Goal: Find specific page/section: Find specific page/section

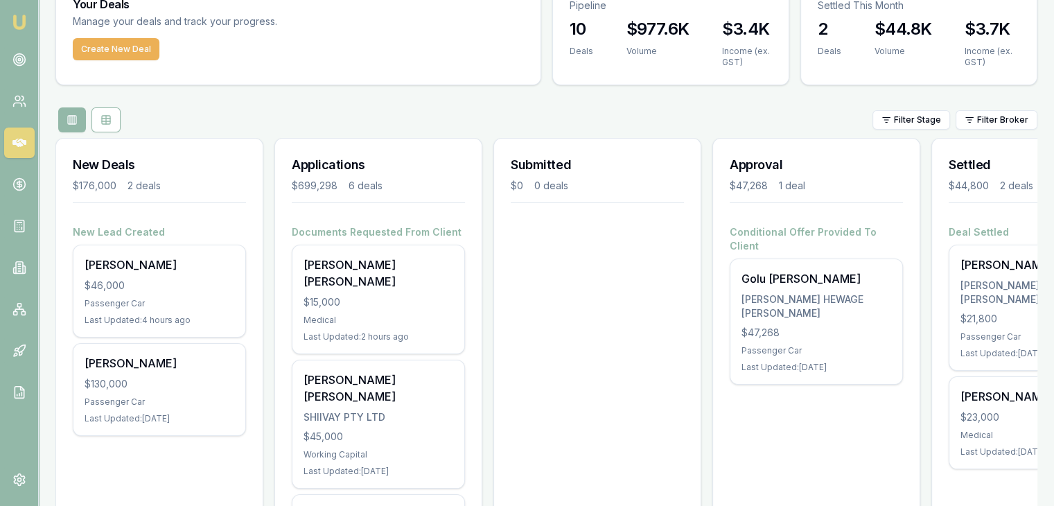
scroll to position [208, 0]
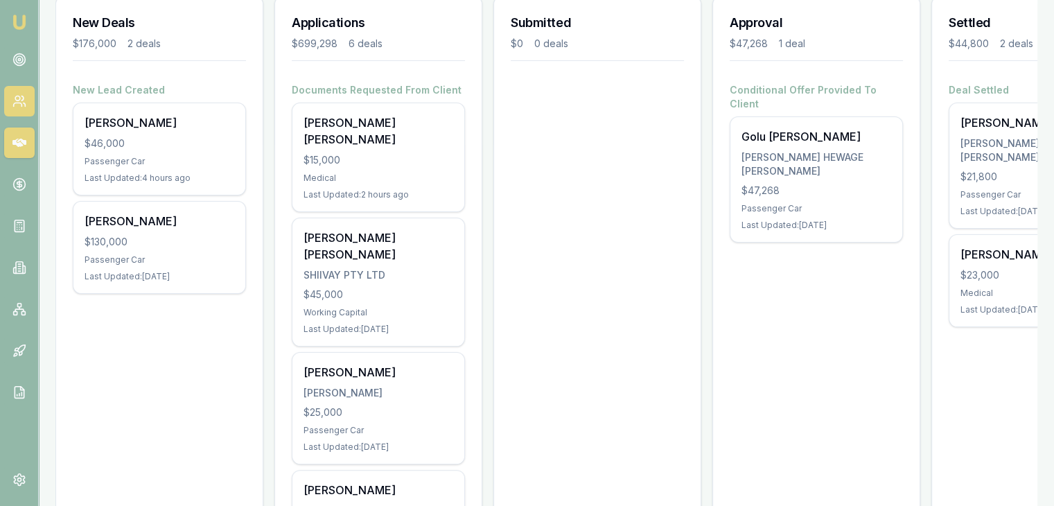
click at [28, 103] on link at bounding box center [19, 101] width 30 height 30
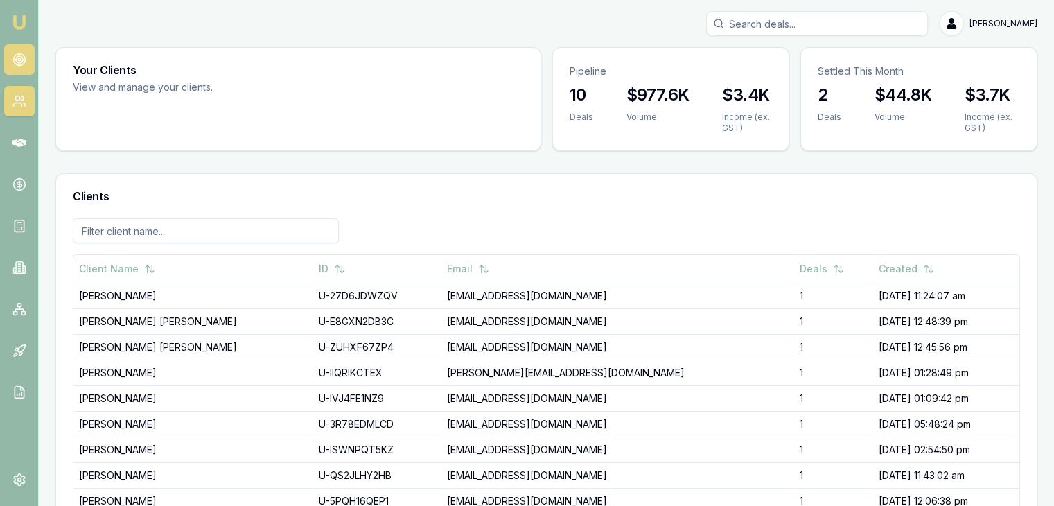
click at [26, 53] on link at bounding box center [19, 59] width 30 height 30
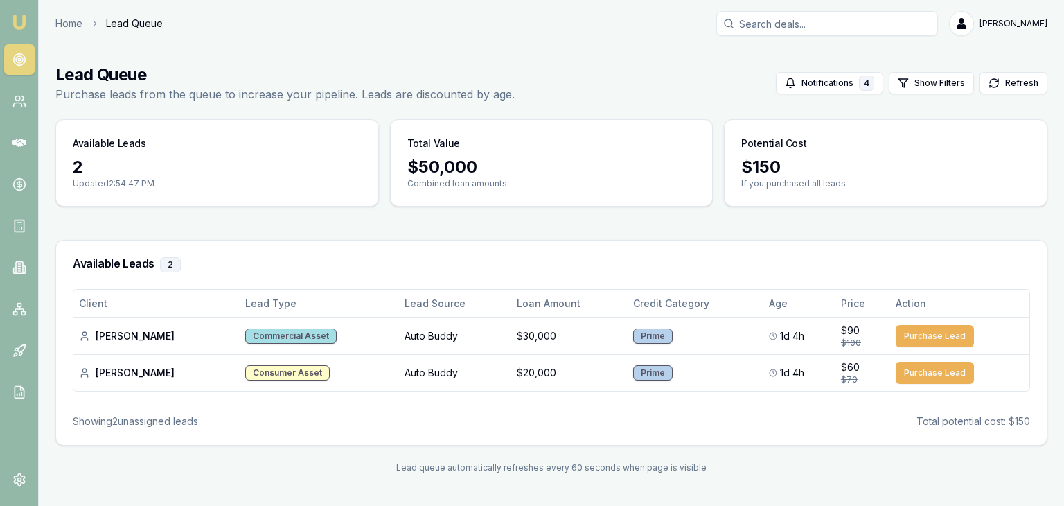
click at [17, 26] on img at bounding box center [19, 22] width 17 height 17
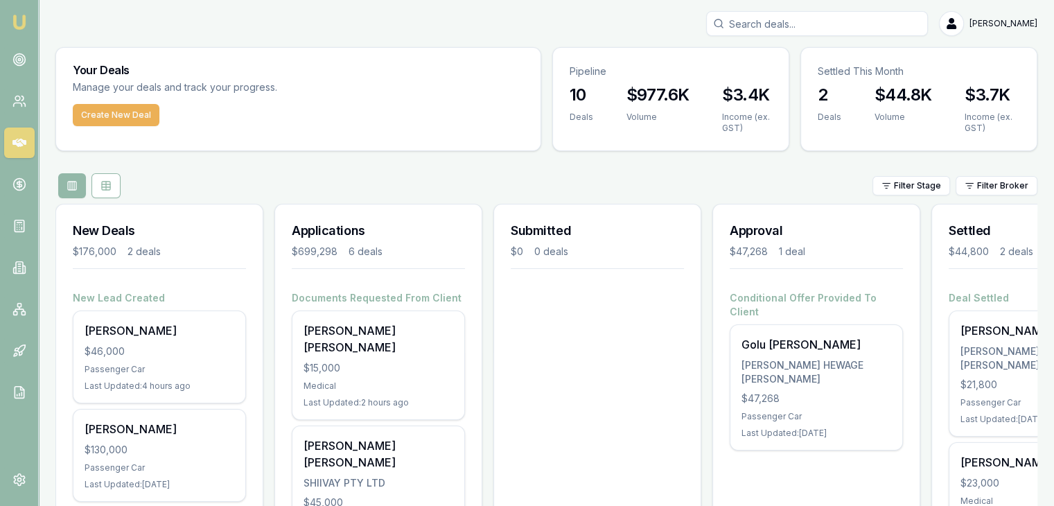
click at [820, 28] on input "Search deals" at bounding box center [817, 23] width 222 height 25
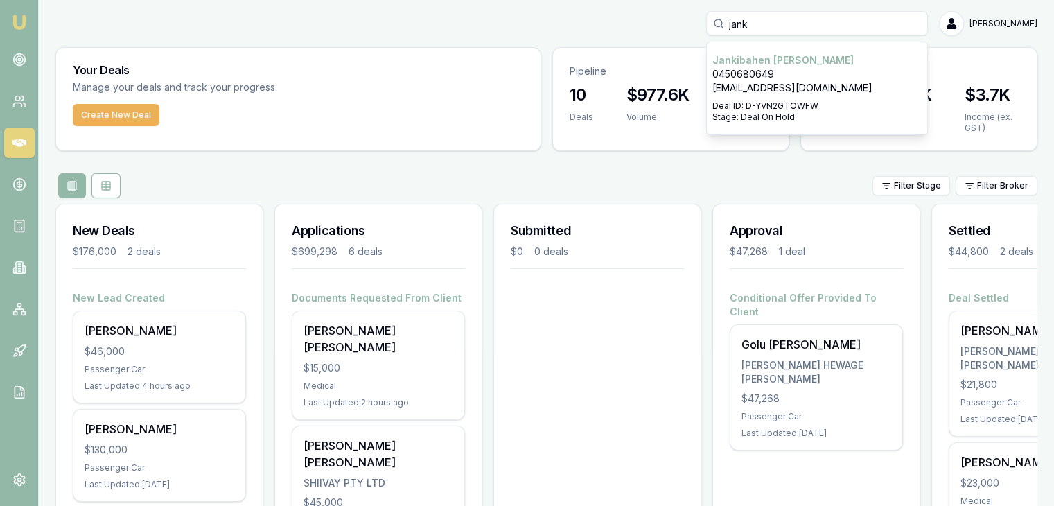
type input "jank"
click at [773, 112] on p "Stage: Deal On Hold" at bounding box center [816, 117] width 209 height 11
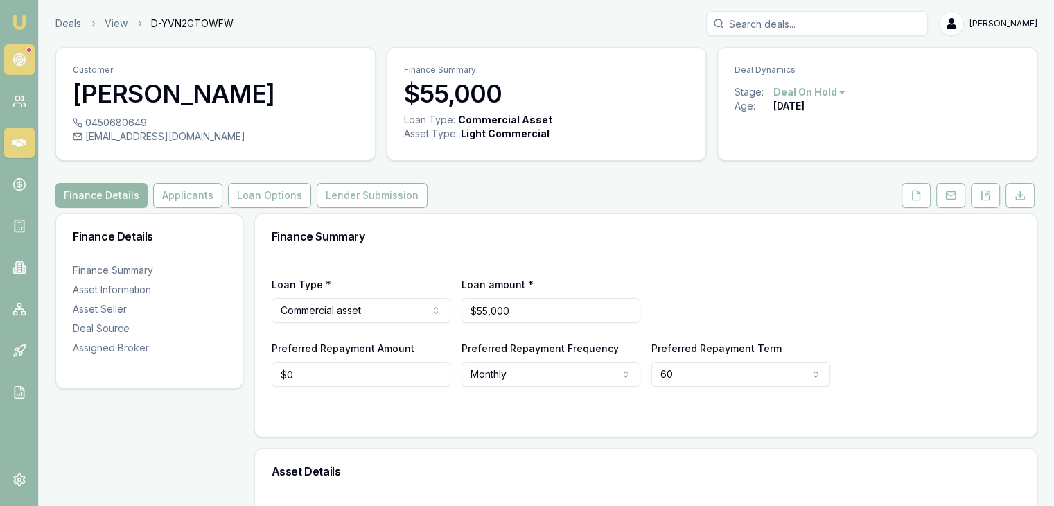
click at [19, 54] on icon at bounding box center [19, 60] width 14 height 14
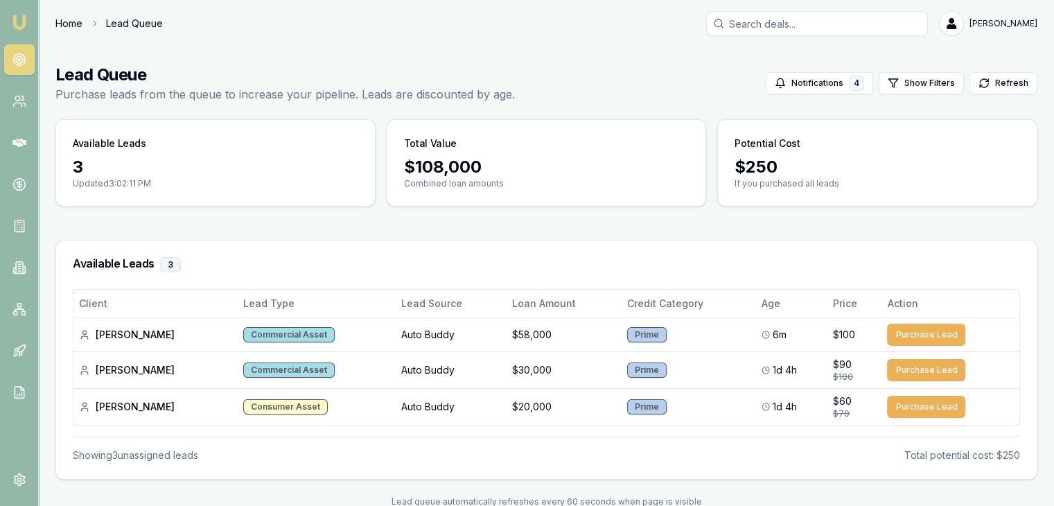
click at [74, 22] on link "Home" at bounding box center [68, 24] width 27 height 14
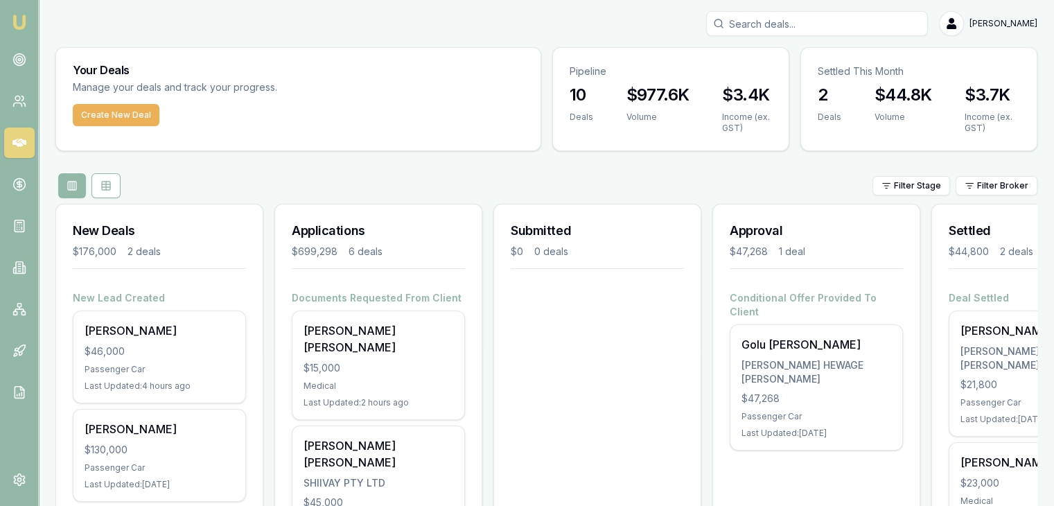
click at [477, 184] on div "Filter Stage Filter Broker" at bounding box center [546, 185] width 982 height 25
